Goal: Task Accomplishment & Management: Use online tool/utility

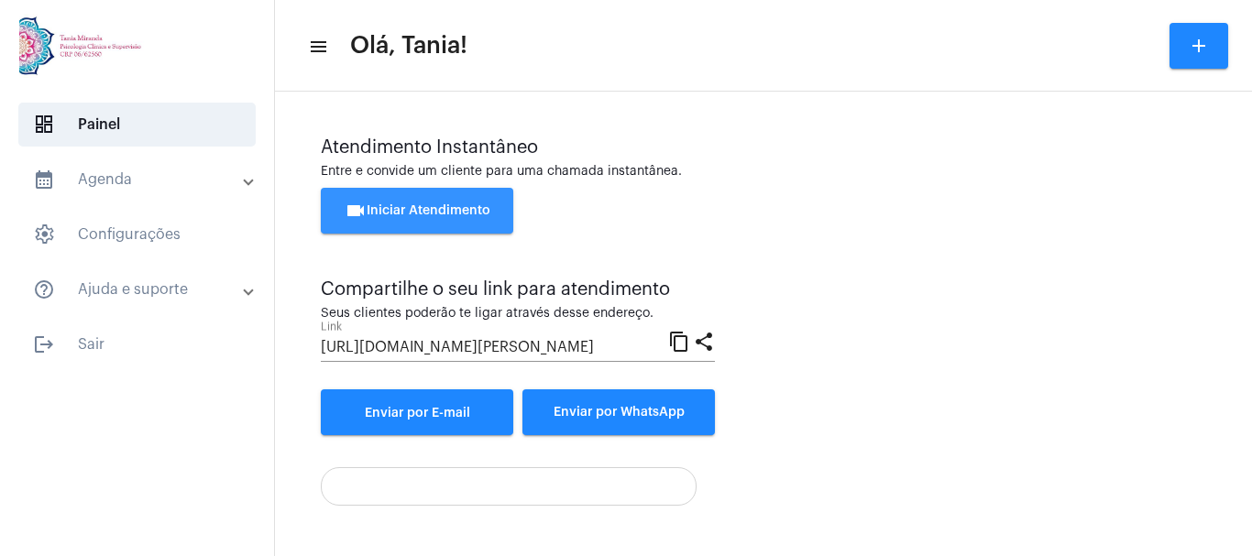
click at [413, 207] on span "videocam Iniciar Atendimento" at bounding box center [418, 210] width 146 height 13
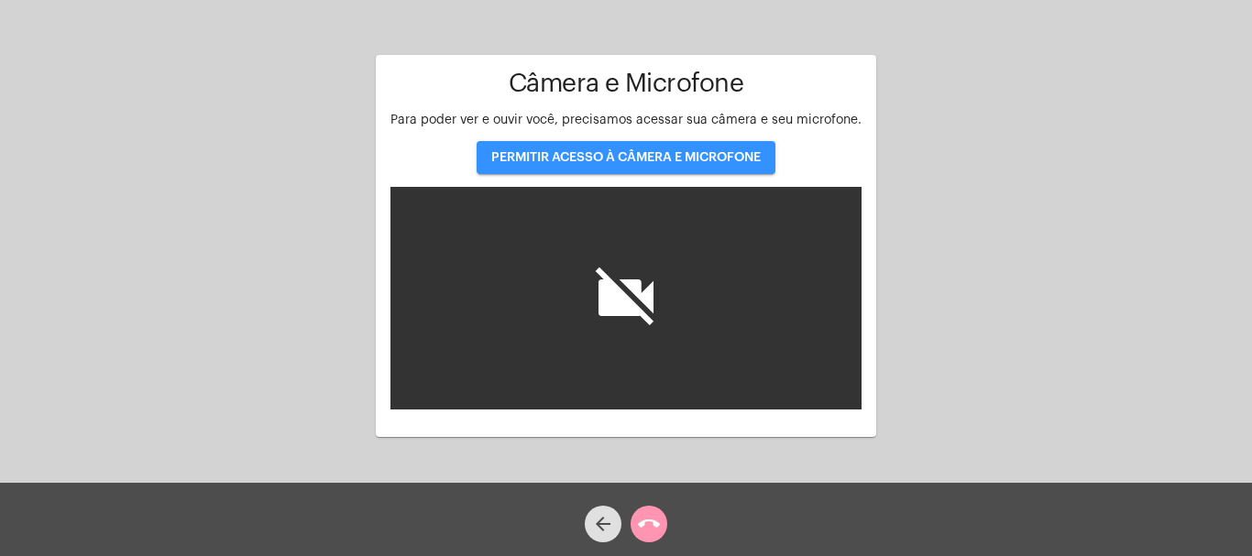
click at [637, 150] on button "PERMITIR ACESSO À CÂMERA E MICROFONE" at bounding box center [626, 157] width 299 height 33
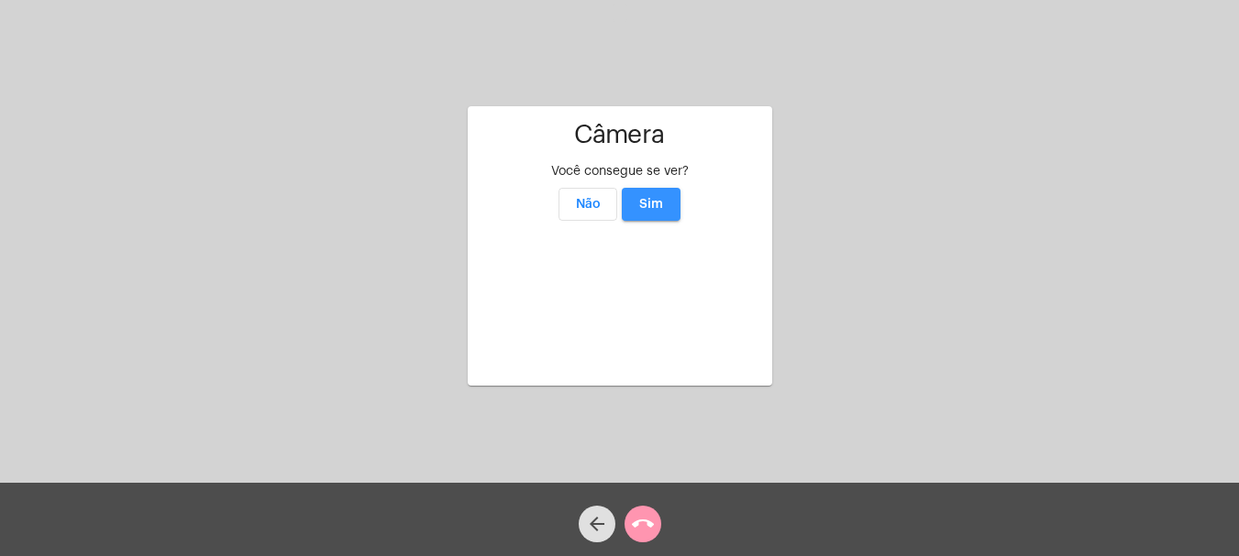
click at [652, 188] on button "Sim" at bounding box center [651, 204] width 59 height 33
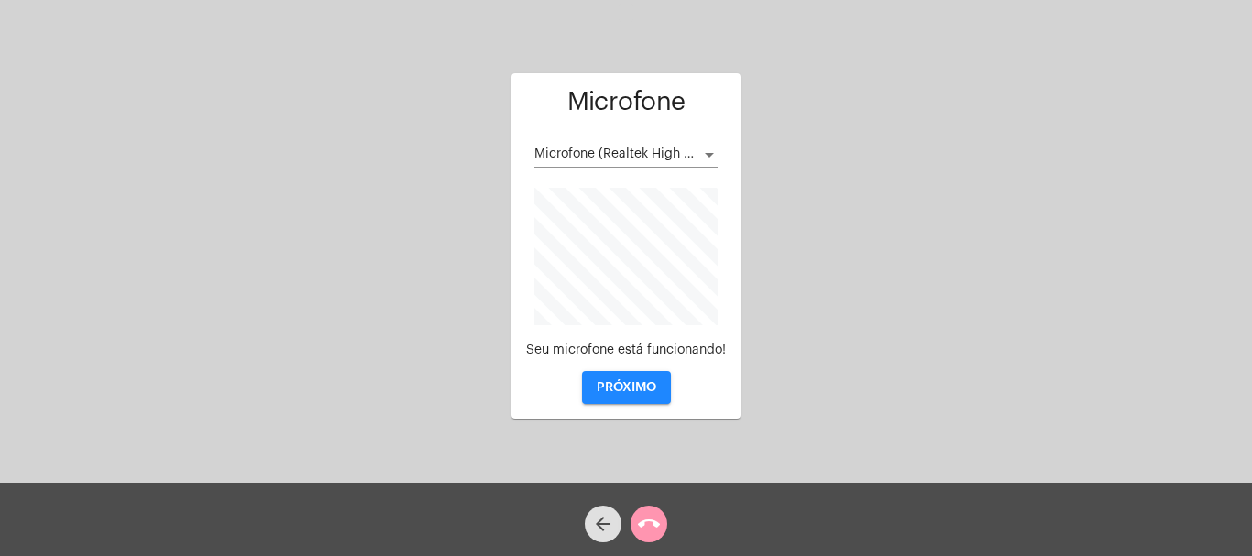
click at [710, 154] on div at bounding box center [709, 155] width 9 height 5
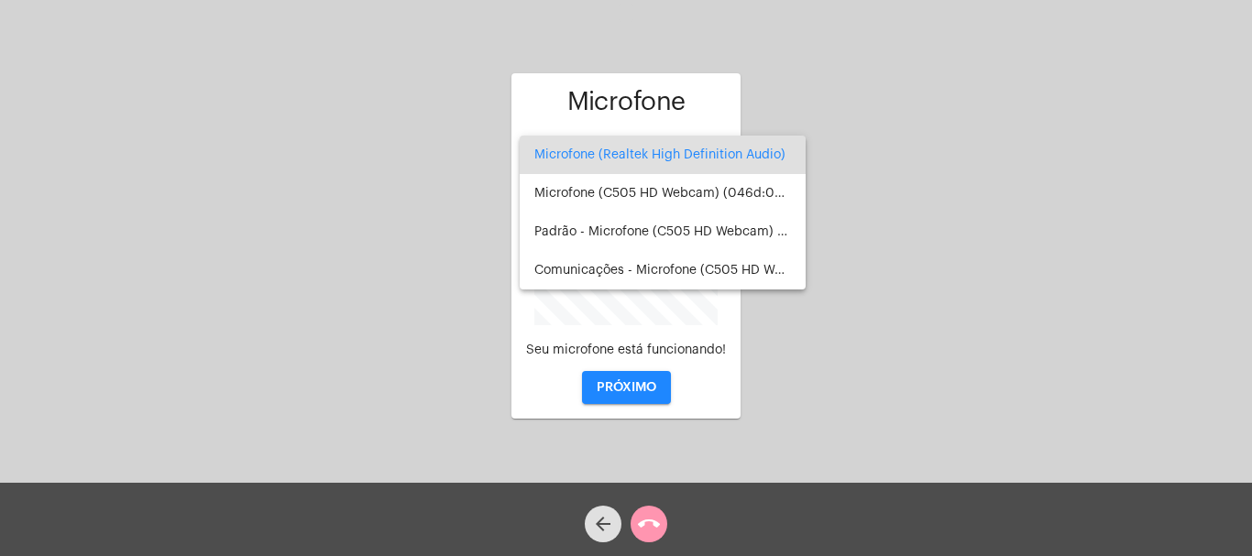
click at [614, 388] on div at bounding box center [626, 278] width 1252 height 556
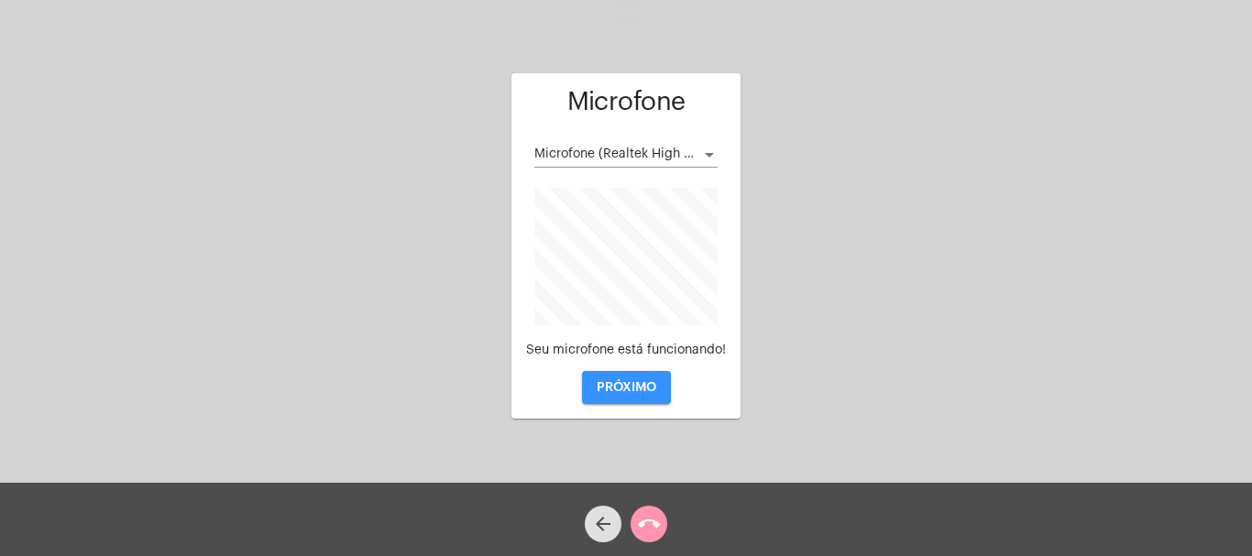
click at [614, 388] on span "PRÓXIMO" at bounding box center [627, 387] width 60 height 13
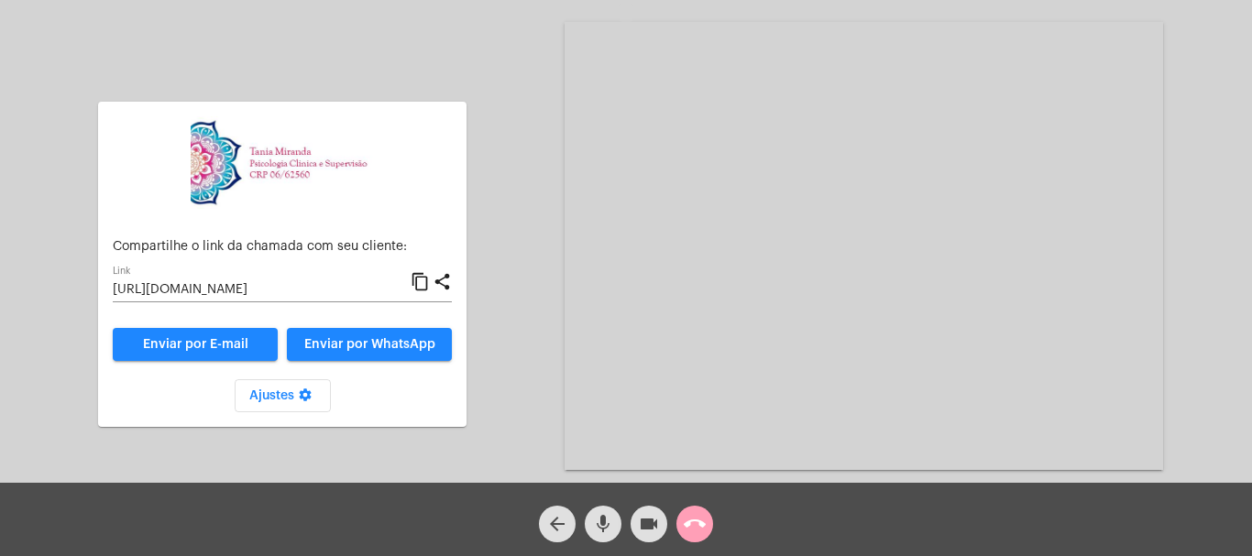
click at [698, 526] on mat-icon "call_end" at bounding box center [695, 524] width 22 height 22
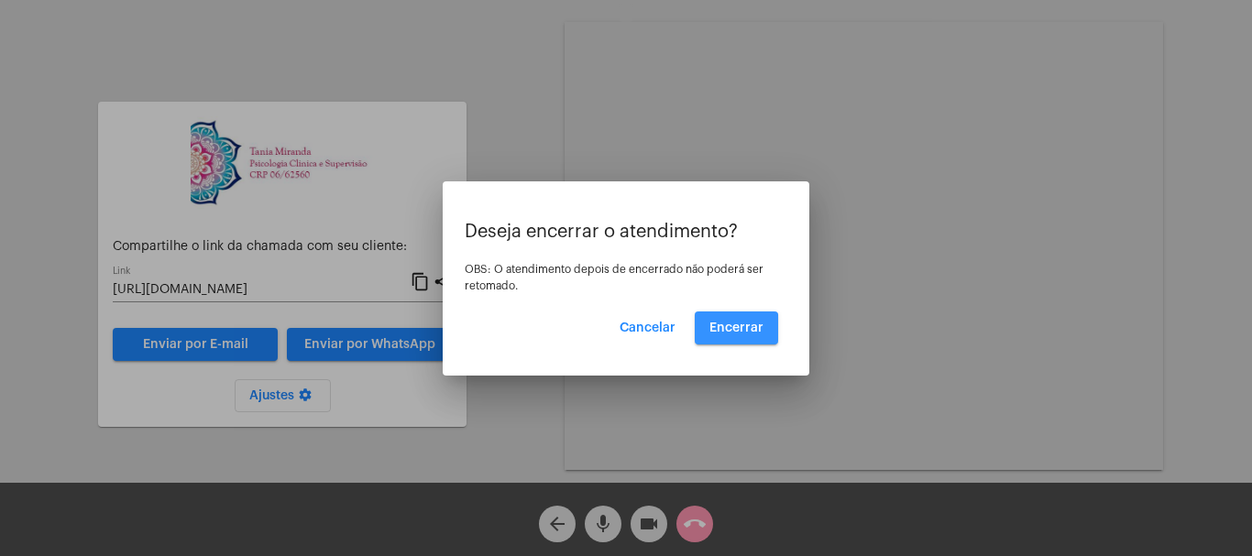
click at [735, 329] on span "Encerrar" at bounding box center [737, 328] width 54 height 13
